Goal: Information Seeking & Learning: Learn about a topic

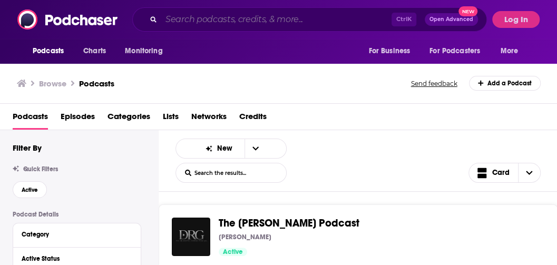
click at [249, 21] on input "Search podcasts, credits, & more..." at bounding box center [276, 19] width 230 height 17
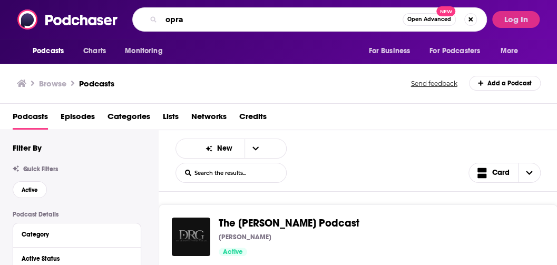
type input "oprah"
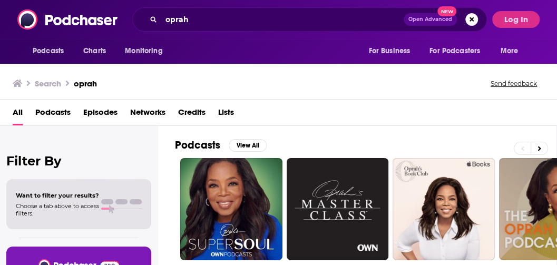
click at [397, 141] on div "Podcasts View All" at bounding box center [365, 148] width 381 height 19
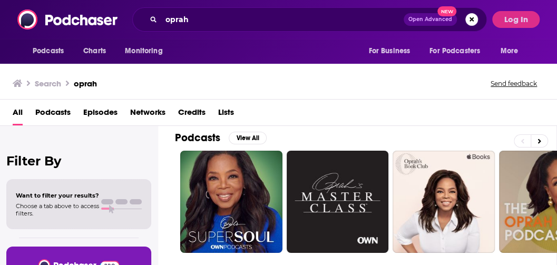
scroll to position [8, 0]
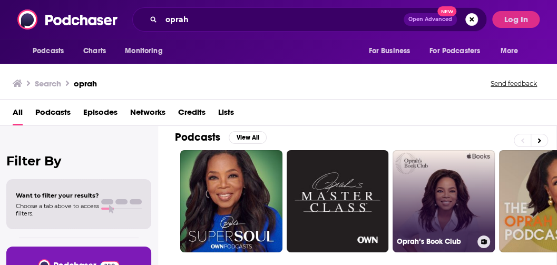
click at [429, 185] on link "Oprah’s Book Club" at bounding box center [443, 201] width 102 height 102
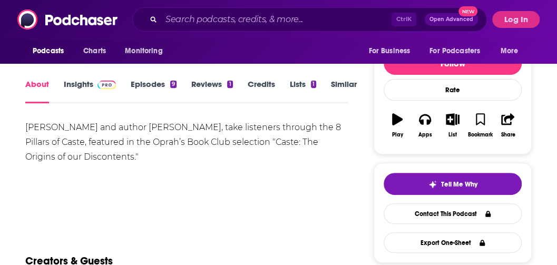
scroll to position [122, 0]
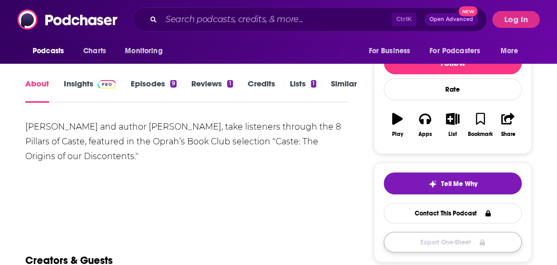
click at [459, 246] on button "Export One-Sheet" at bounding box center [452, 242] width 138 height 21
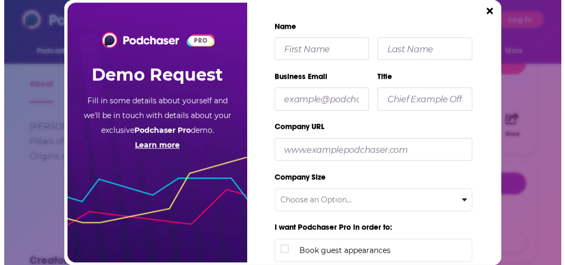
scroll to position [0, 0]
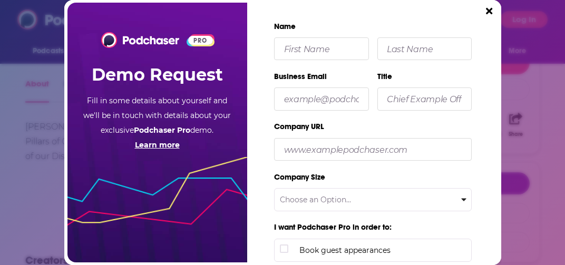
click at [480, 9] on div "PRO Demo Request Fill in some details about yourself and we'll be in touch with…" at bounding box center [282, 132] width 437 height 265
click at [517, 20] on div "PRO Demo Request Fill in some details about yourself and we'll be in touch with…" at bounding box center [282, 132] width 565 height 265
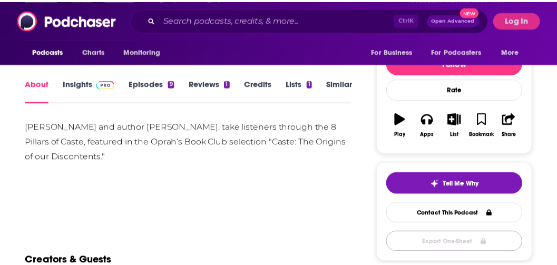
scroll to position [122, 0]
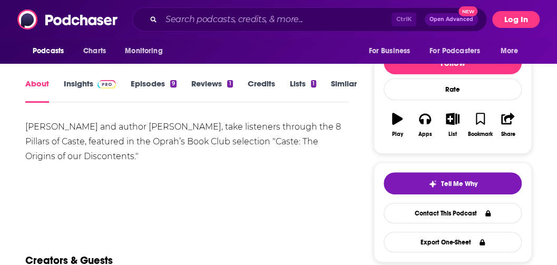
click at [524, 18] on button "Log In" at bounding box center [515, 19] width 47 height 17
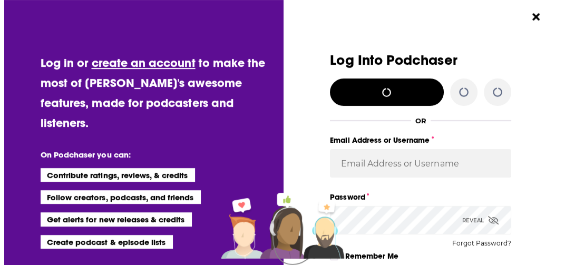
scroll to position [0, 0]
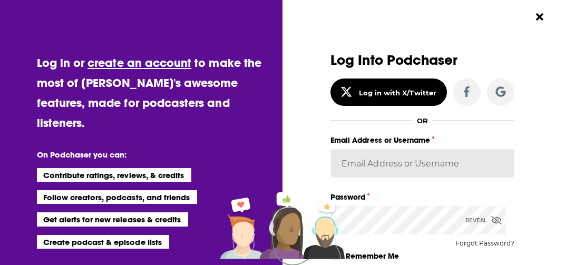
type input "[EMAIL_ADDRESS][DOMAIN_NAME]"
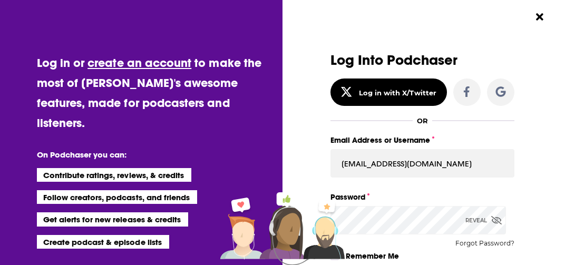
scroll to position [58, 0]
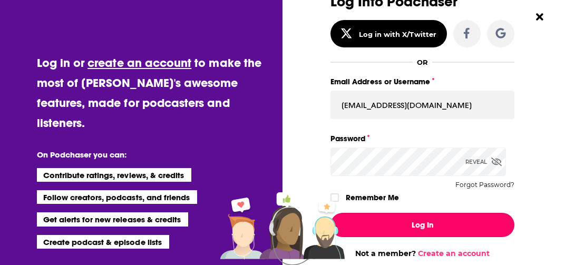
click at [433, 236] on button "Log In" at bounding box center [421, 225] width 183 height 24
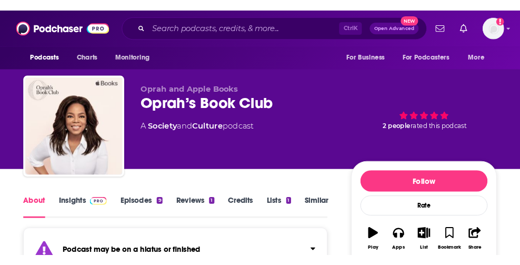
scroll to position [122, 0]
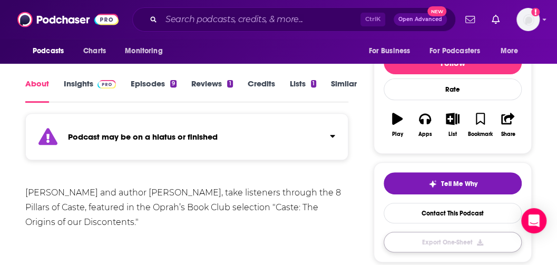
click at [416, 244] on button "Export One-Sheet" at bounding box center [452, 242] width 138 height 21
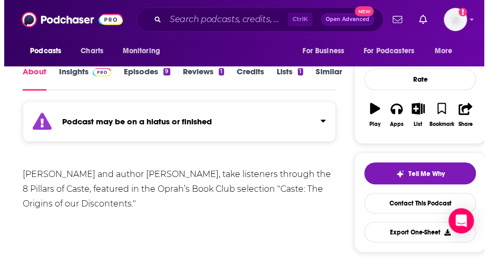
scroll to position [0, 0]
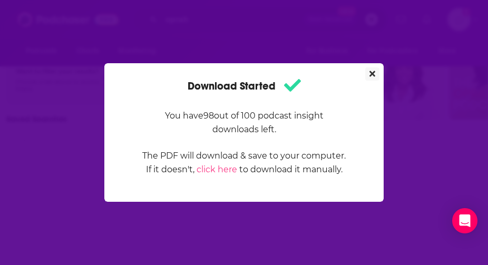
click at [376, 72] on button "Close" at bounding box center [372, 73] width 14 height 13
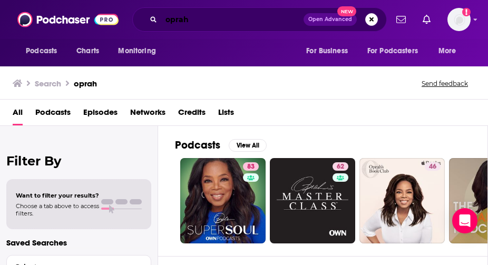
drag, startPoint x: 173, startPoint y: 13, endPoint x: 110, endPoint y: 8, distance: 62.9
click at [110, 8] on div "Podcasts Charts Monitoring oprah Open Advanced New For Business For Podcasters …" at bounding box center [244, 19] width 488 height 39
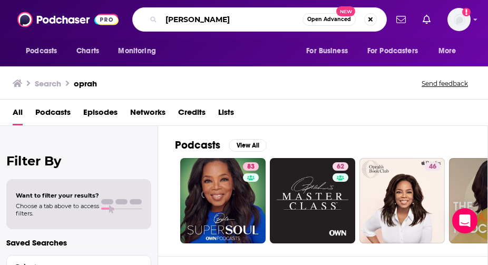
type input "[PERSON_NAME]"
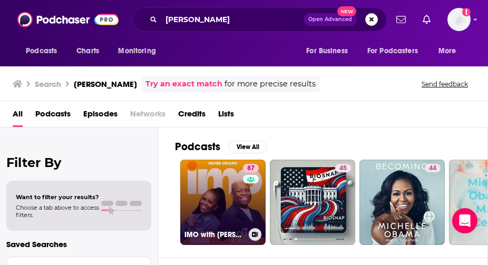
click at [237, 203] on link "87 IMO with [PERSON_NAME] and [PERSON_NAME]" at bounding box center [222, 202] width 85 height 85
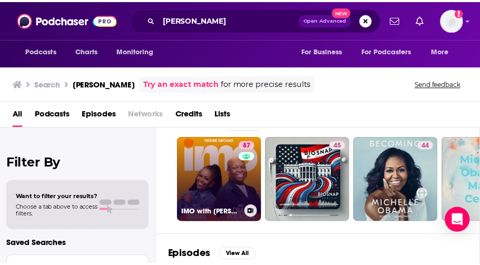
scroll to position [23, 0]
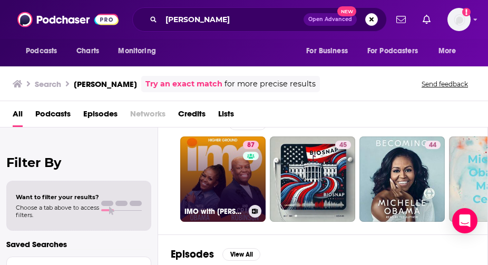
click at [205, 175] on link "87 IMO with [PERSON_NAME] and [PERSON_NAME]" at bounding box center [222, 178] width 85 height 85
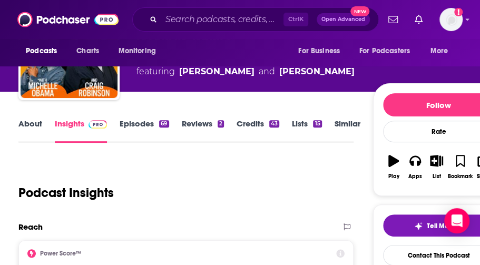
scroll to position [106, 0]
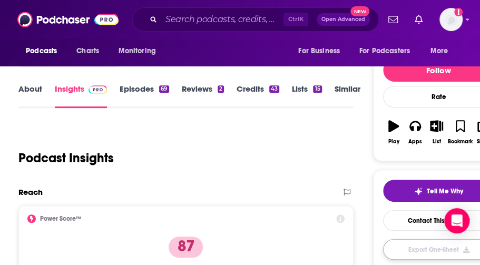
click at [408, 249] on button "Export One-Sheet" at bounding box center [439, 249] width 112 height 21
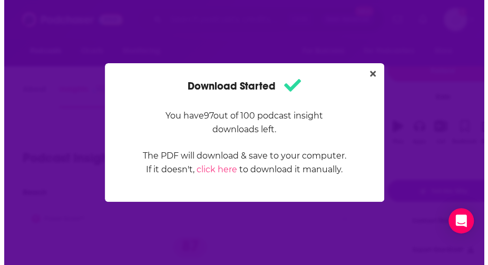
scroll to position [0, 0]
